Goal: Task Accomplishment & Management: Use online tool/utility

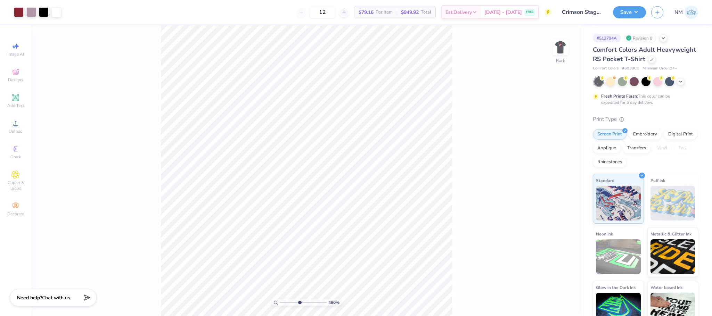
click at [299, 303] on input "range" at bounding box center [303, 303] width 47 height 6
drag, startPoint x: 300, startPoint y: 302, endPoint x: 286, endPoint y: 300, distance: 13.6
click at [286, 300] on input "range" at bounding box center [303, 303] width 47 height 6
click at [568, 46] on img at bounding box center [561, 47] width 28 height 28
type input "2.12"
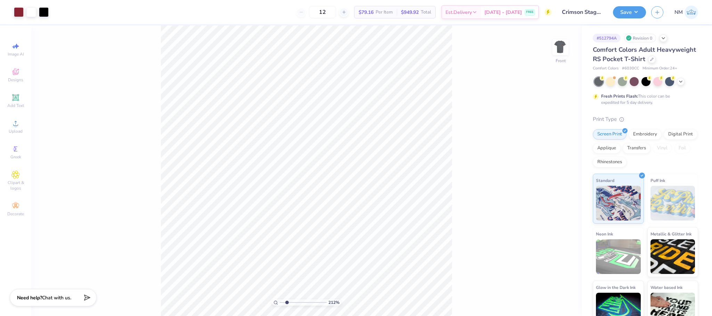
click at [287, 302] on input "range" at bounding box center [303, 303] width 47 height 6
click at [17, 71] on icon at bounding box center [15, 72] width 8 height 8
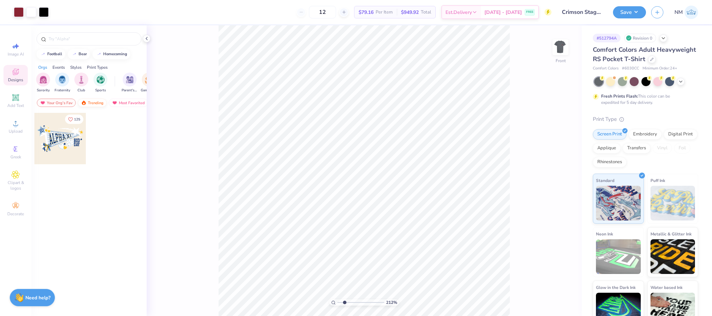
click at [91, 104] on div "Trending" at bounding box center [92, 103] width 29 height 8
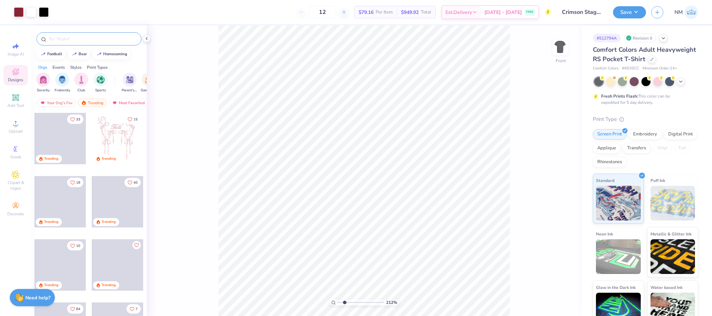
click at [79, 42] on input "text" at bounding box center [92, 38] width 89 height 7
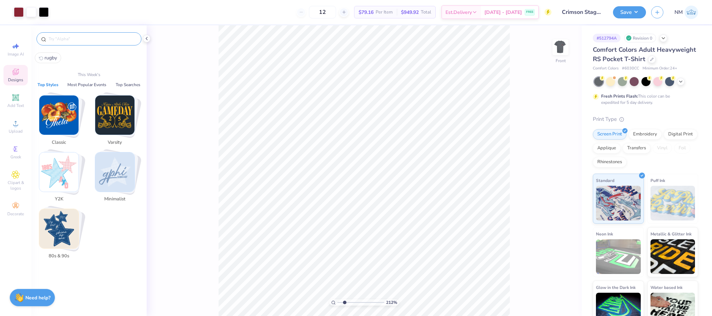
type input "f"
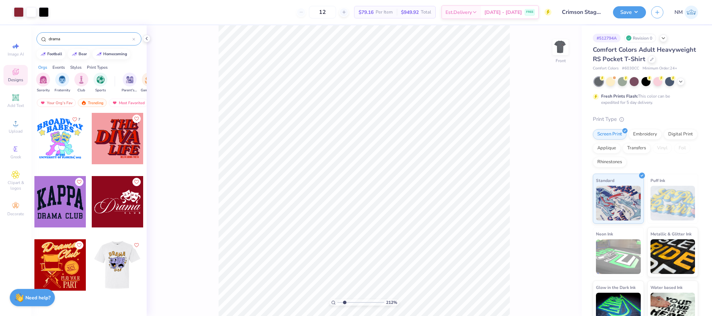
type input "drama"
click at [92, 267] on div at bounding box center [65, 264] width 51 height 51
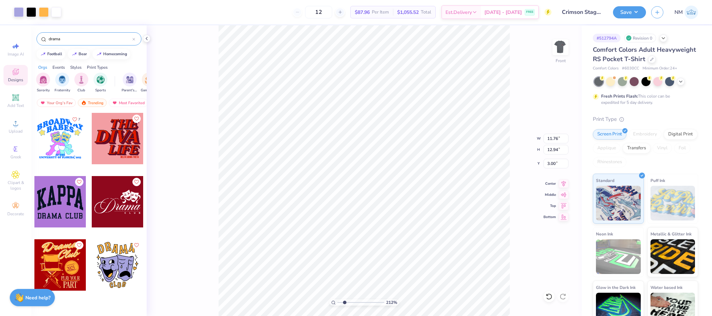
click at [401, 316] on html "Art colors 12 $87.96 Per Item $1,055.52 Total Est. Delivery Sep 10 - 13 FREE De…" at bounding box center [356, 158] width 712 height 316
type input "12.38"
drag, startPoint x: 343, startPoint y: 303, endPoint x: 331, endPoint y: 305, distance: 12.2
type input "1"
click at [337, 305] on input "range" at bounding box center [360, 303] width 47 height 6
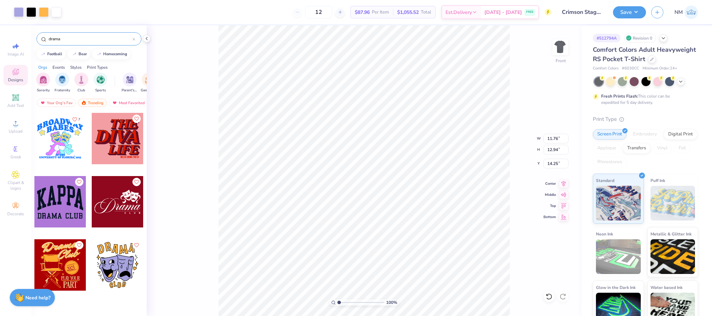
type input "14.25"
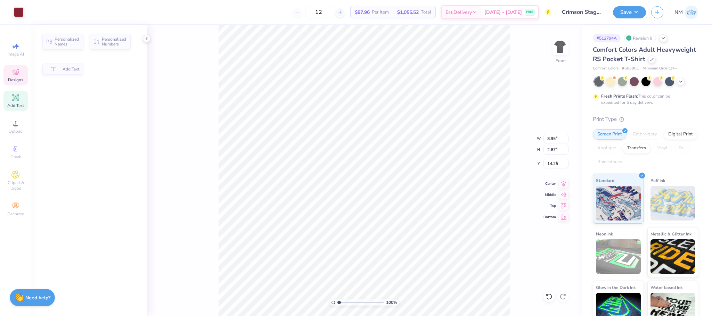
type input "8.95"
type input "2.67"
type input "3.22"
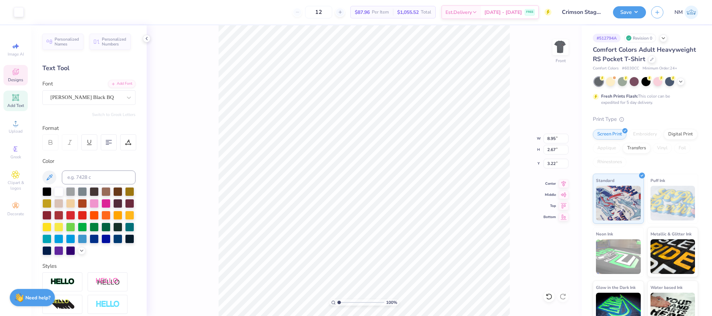
type input "1.19"
type input "0.90"
type input "7.58"
type input "2.11"
type input "2.44"
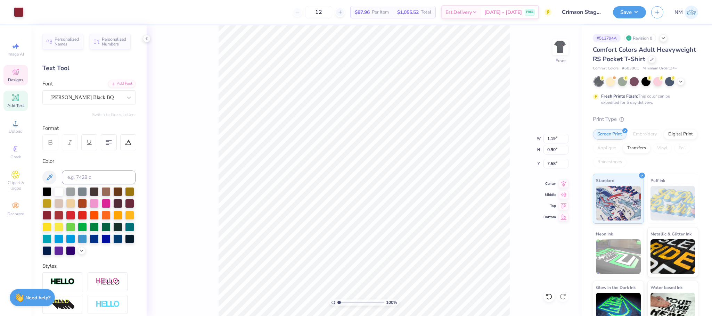
type input "6.37"
type input "8.41"
type input "9.25"
type input "14.15"
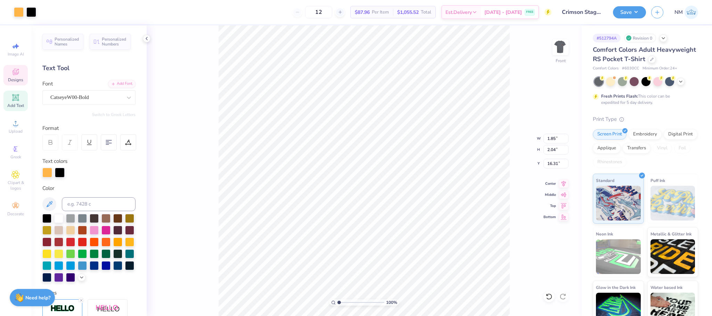
type input "1.85"
type input "2.04"
type input "16.31"
type input "6.35"
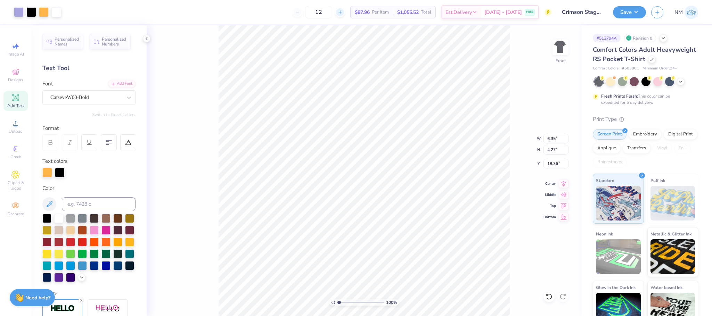
type input "4.27"
click at [46, 12] on div at bounding box center [44, 12] width 10 height 10
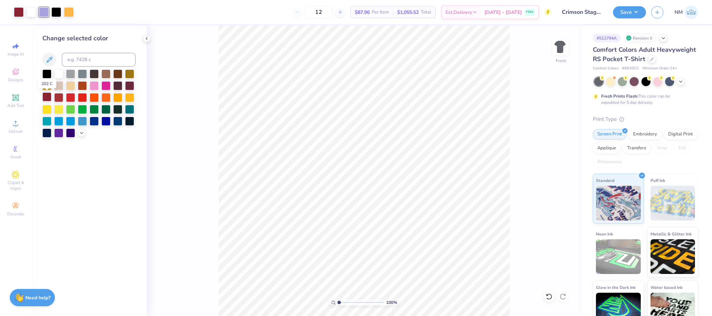
click at [47, 96] on div at bounding box center [46, 96] width 9 height 9
click at [79, 133] on icon at bounding box center [82, 133] width 6 height 6
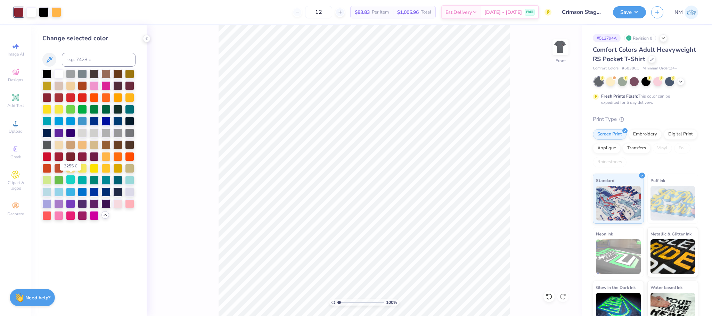
click at [69, 181] on div at bounding box center [70, 179] width 9 height 9
click at [146, 38] on icon at bounding box center [147, 39] width 6 height 6
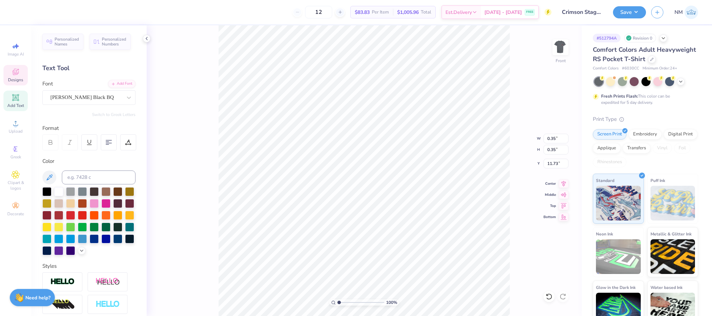
type input "2.72"
type input "8.73"
click at [551, 291] on div at bounding box center [549, 296] width 11 height 11
type input "0.35"
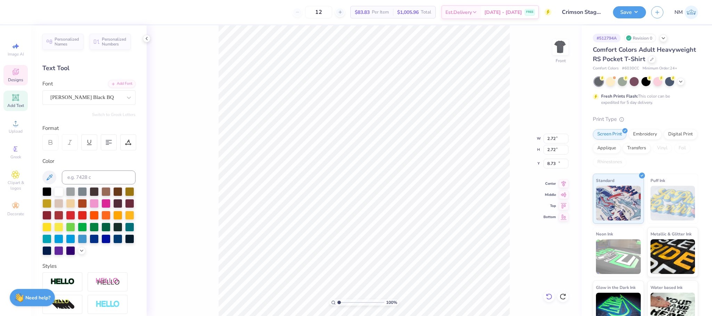
type input "0.35"
type input "11.73"
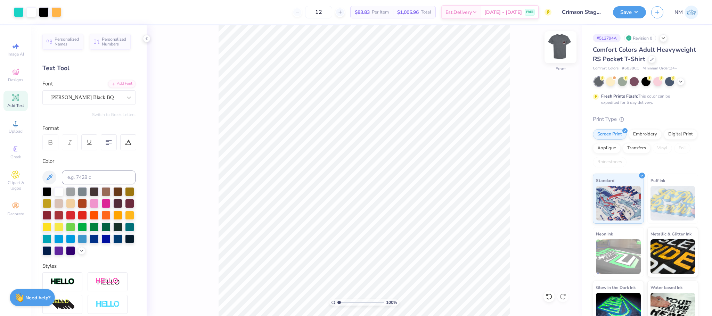
click at [556, 45] on img at bounding box center [561, 47] width 28 height 28
click at [626, 8] on button "Save" at bounding box center [629, 11] width 33 height 12
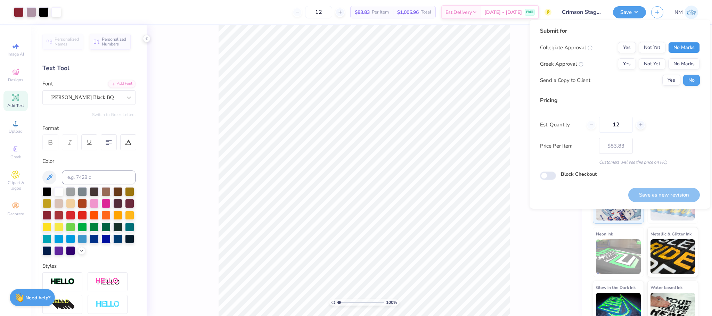
click at [684, 50] on button "No Marks" at bounding box center [684, 47] width 32 height 11
click at [669, 80] on button "Yes" at bounding box center [671, 80] width 18 height 11
click at [680, 59] on button "No Marks" at bounding box center [684, 63] width 32 height 11
click at [650, 42] on div "Yes Not Yet No Marks" at bounding box center [659, 47] width 82 height 11
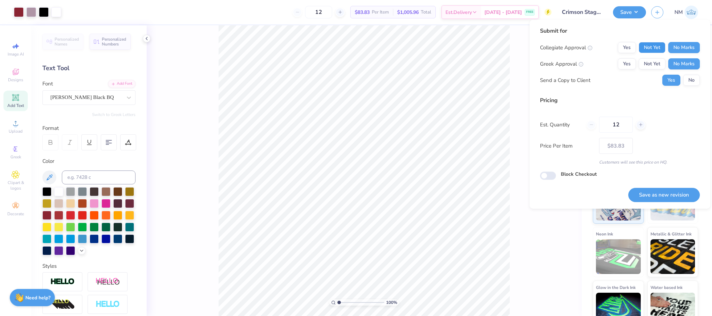
click at [650, 45] on button "Not Yet" at bounding box center [652, 47] width 27 height 11
click at [661, 190] on button "Save as new revision" at bounding box center [664, 195] width 72 height 14
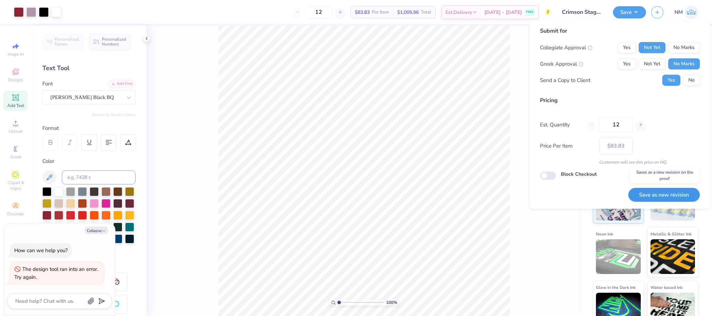
click at [650, 198] on button "Save as new revision" at bounding box center [664, 195] width 72 height 14
type input "$83.83"
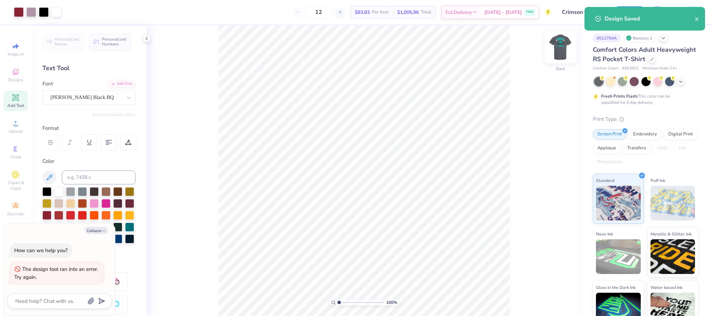
click at [564, 40] on img at bounding box center [561, 47] width 28 height 28
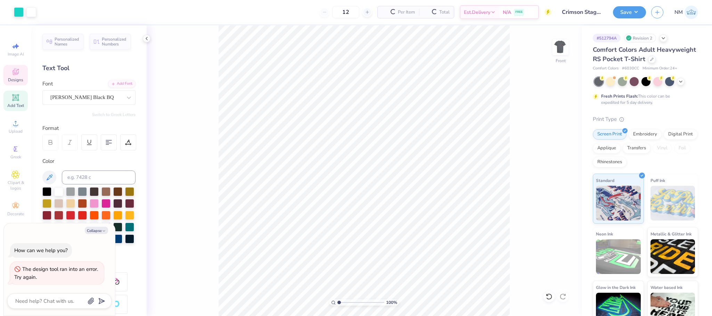
click at [15, 73] on icon at bounding box center [16, 72] width 6 height 6
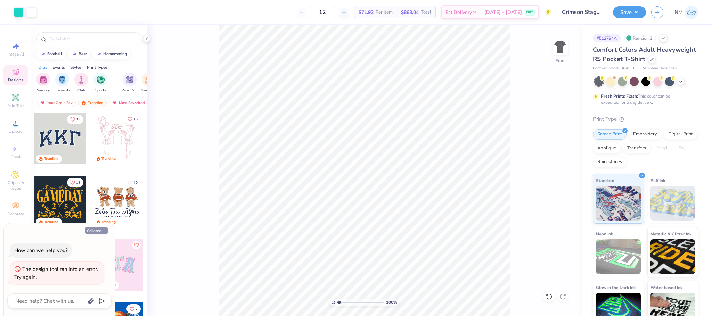
click at [90, 227] on button "Collapse" at bounding box center [96, 230] width 23 height 7
type textarea "x"
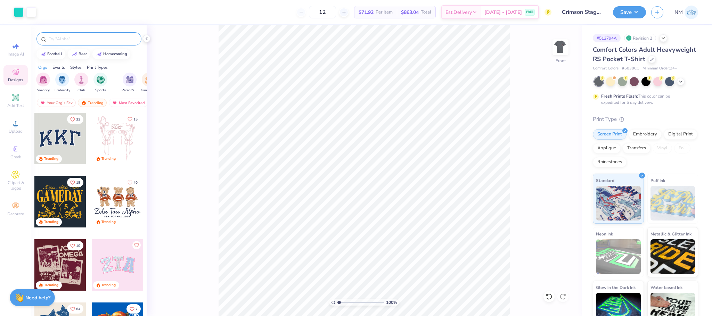
click at [72, 36] on input "text" at bounding box center [92, 38] width 89 height 7
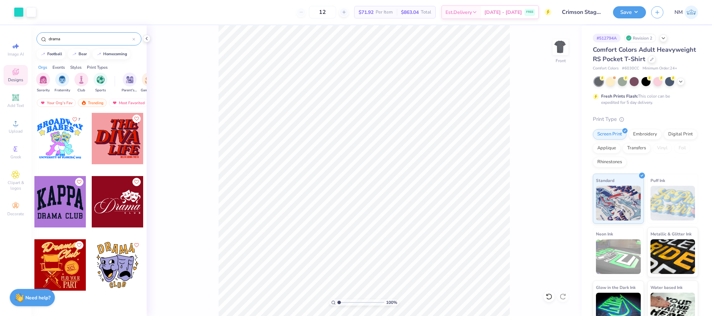
type input "drama"
click at [72, 260] on div at bounding box center [59, 264] width 51 height 51
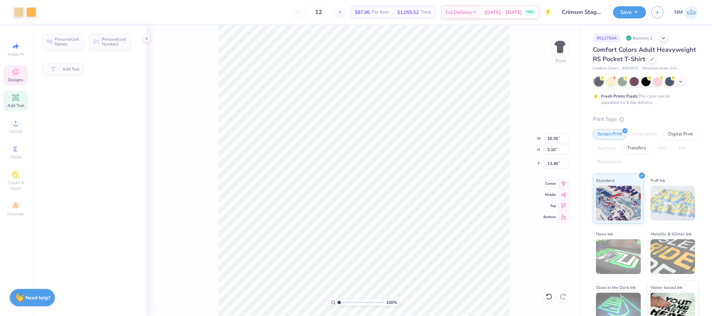
type input "10.35"
type input "3.10"
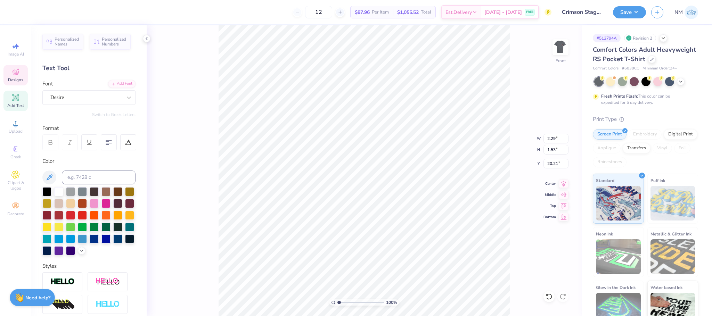
scroll to position [8, 1]
type textarea "2025"
type input "7.06"
type input "5.99"
type input "11.66"
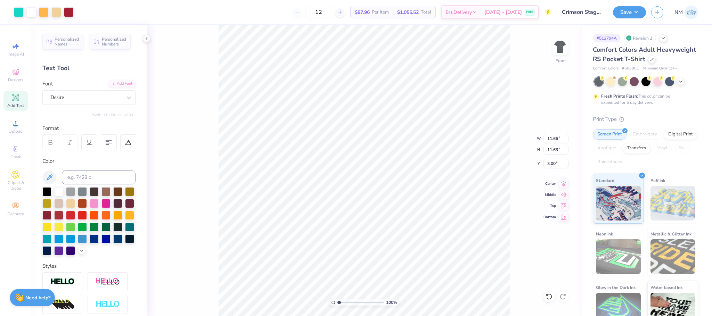
type input "11.63"
type input "9.95"
type input "2.97"
type input "3.00"
type input "8.60"
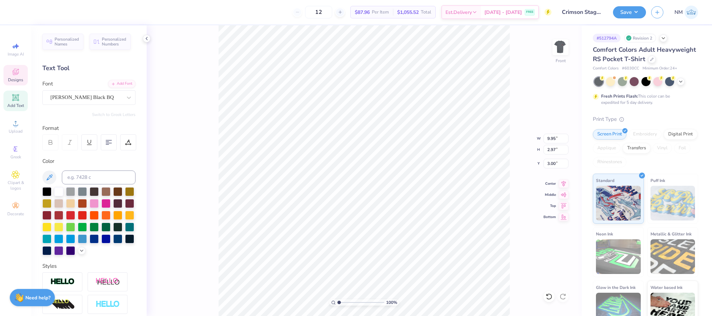
type input "2.57"
type input "4.94"
type input "1.65"
click at [18, 9] on div at bounding box center [19, 12] width 10 height 10
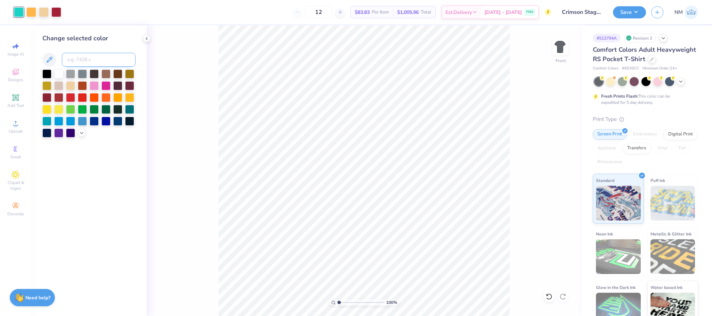
click at [75, 62] on input at bounding box center [99, 60] width 74 height 14
type input "1365"
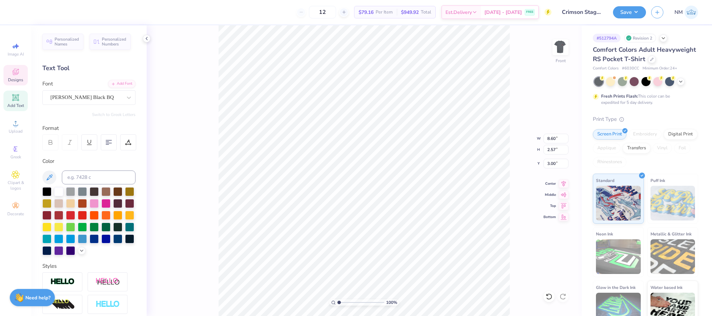
type input "8.60"
type input "2.57"
type input "3.00"
type input "4.29"
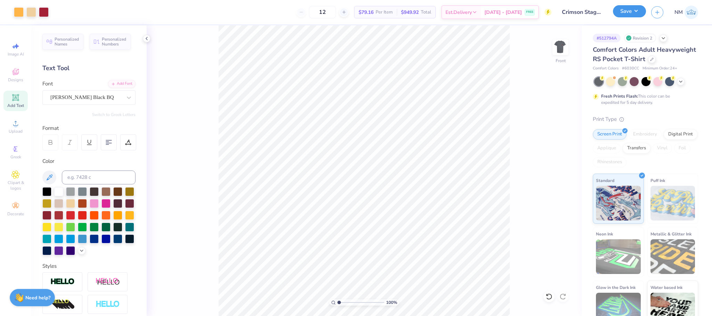
click at [628, 8] on button "Save" at bounding box center [629, 11] width 33 height 12
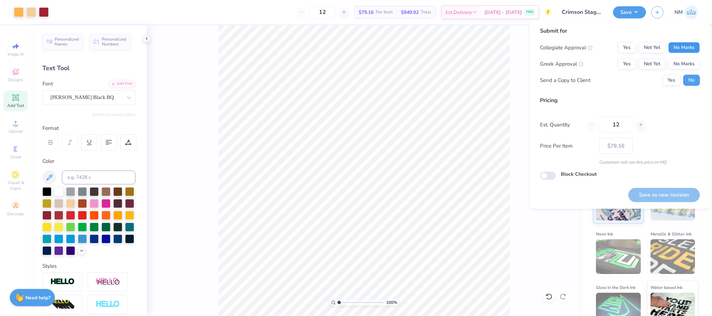
click at [684, 46] on button "No Marks" at bounding box center [684, 47] width 32 height 11
click at [684, 59] on div "Collegiate Approval Yes Not Yet No Marks Greek Approval Yes Not Yet No Marks Se…" at bounding box center [620, 64] width 160 height 44
click at [650, 62] on button "Not Yet" at bounding box center [652, 63] width 27 height 11
click at [650, 47] on button "Not Yet" at bounding box center [652, 47] width 27 height 11
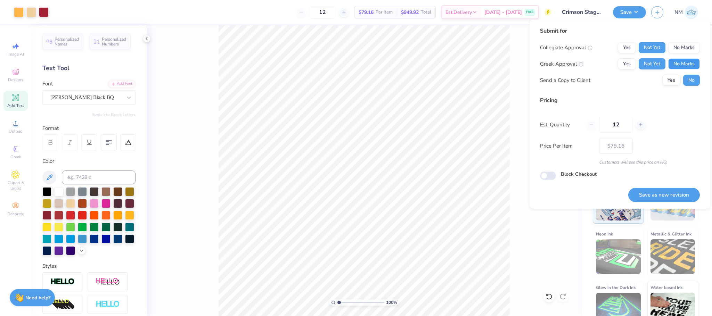
click at [680, 59] on button "No Marks" at bounding box center [684, 63] width 32 height 11
click at [677, 79] on button "Yes" at bounding box center [671, 80] width 18 height 11
click at [657, 191] on button "Save as new revision" at bounding box center [664, 195] width 72 height 14
type input "$79.16"
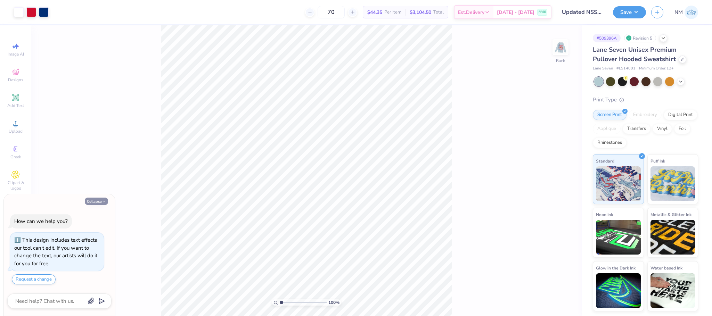
click at [97, 201] on button "Collapse" at bounding box center [96, 201] width 23 height 7
type textarea "x"
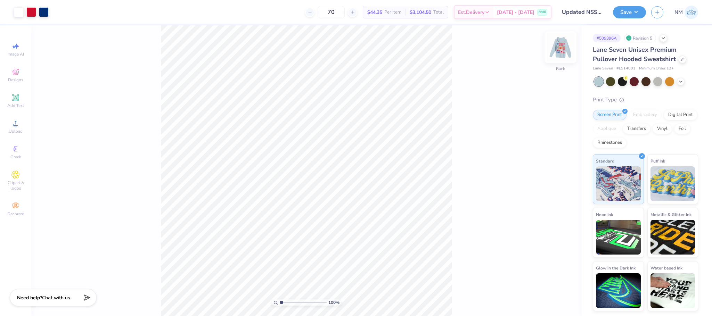
click at [556, 43] on img at bounding box center [561, 47] width 28 height 28
drag, startPoint x: 282, startPoint y: 302, endPoint x: 286, endPoint y: 303, distance: 4.2
type input "1.9"
click at [286, 303] on input "range" at bounding box center [303, 303] width 47 height 6
click at [68, 10] on div at bounding box center [69, 12] width 10 height 10
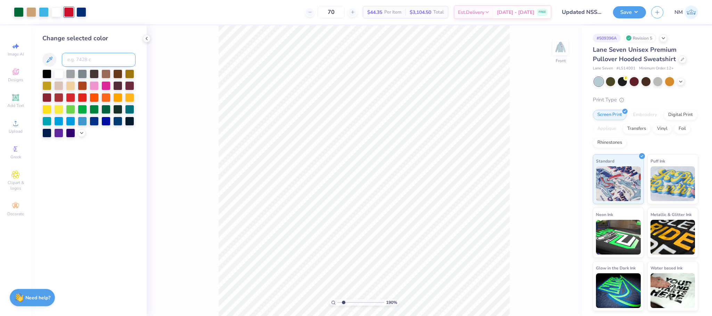
click at [86, 60] on input at bounding box center [99, 60] width 74 height 14
click at [82, 10] on div at bounding box center [81, 12] width 10 height 10
click at [81, 59] on input at bounding box center [99, 60] width 74 height 14
type input "349"
click at [34, 10] on div at bounding box center [31, 12] width 10 height 10
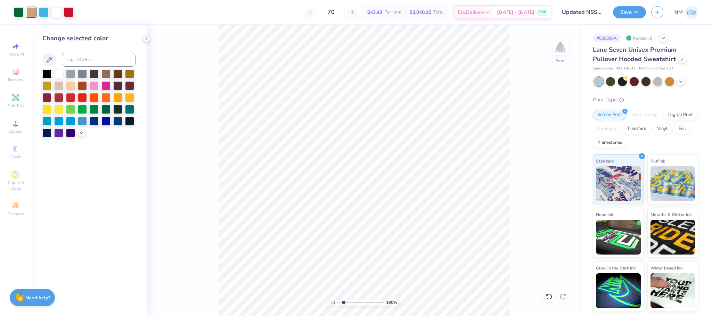
click at [148, 36] on icon at bounding box center [147, 39] width 6 height 6
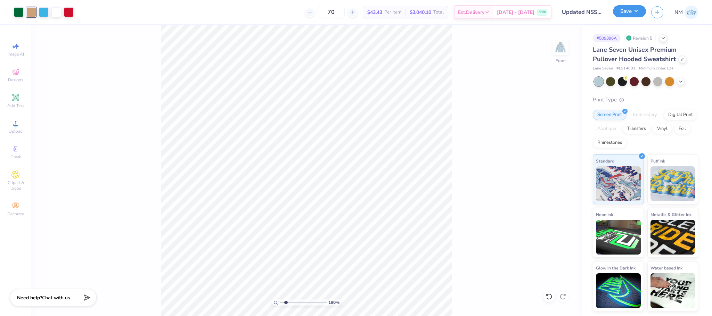
click at [621, 16] on button "Save" at bounding box center [629, 11] width 33 height 12
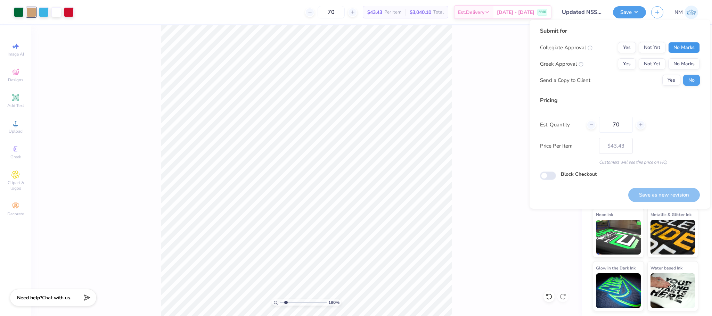
click at [677, 50] on button "No Marks" at bounding box center [684, 47] width 32 height 11
drag, startPoint x: 678, startPoint y: 56, endPoint x: 681, endPoint y: 62, distance: 6.8
click at [681, 62] on button "No Marks" at bounding box center [684, 63] width 32 height 11
click at [631, 48] on button "Yes" at bounding box center [627, 47] width 18 height 11
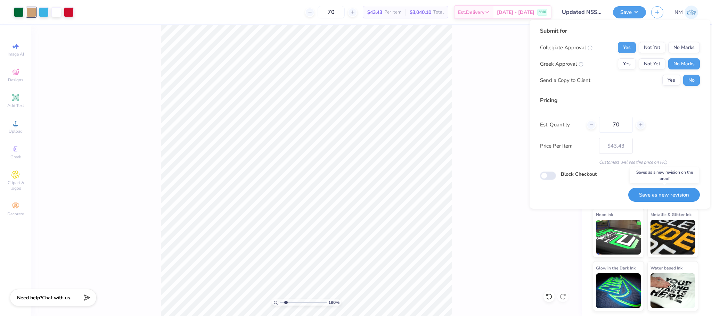
click at [658, 194] on button "Save as new revision" at bounding box center [664, 195] width 72 height 14
type input "$43.43"
